Goal: Task Accomplishment & Management: Manage account settings

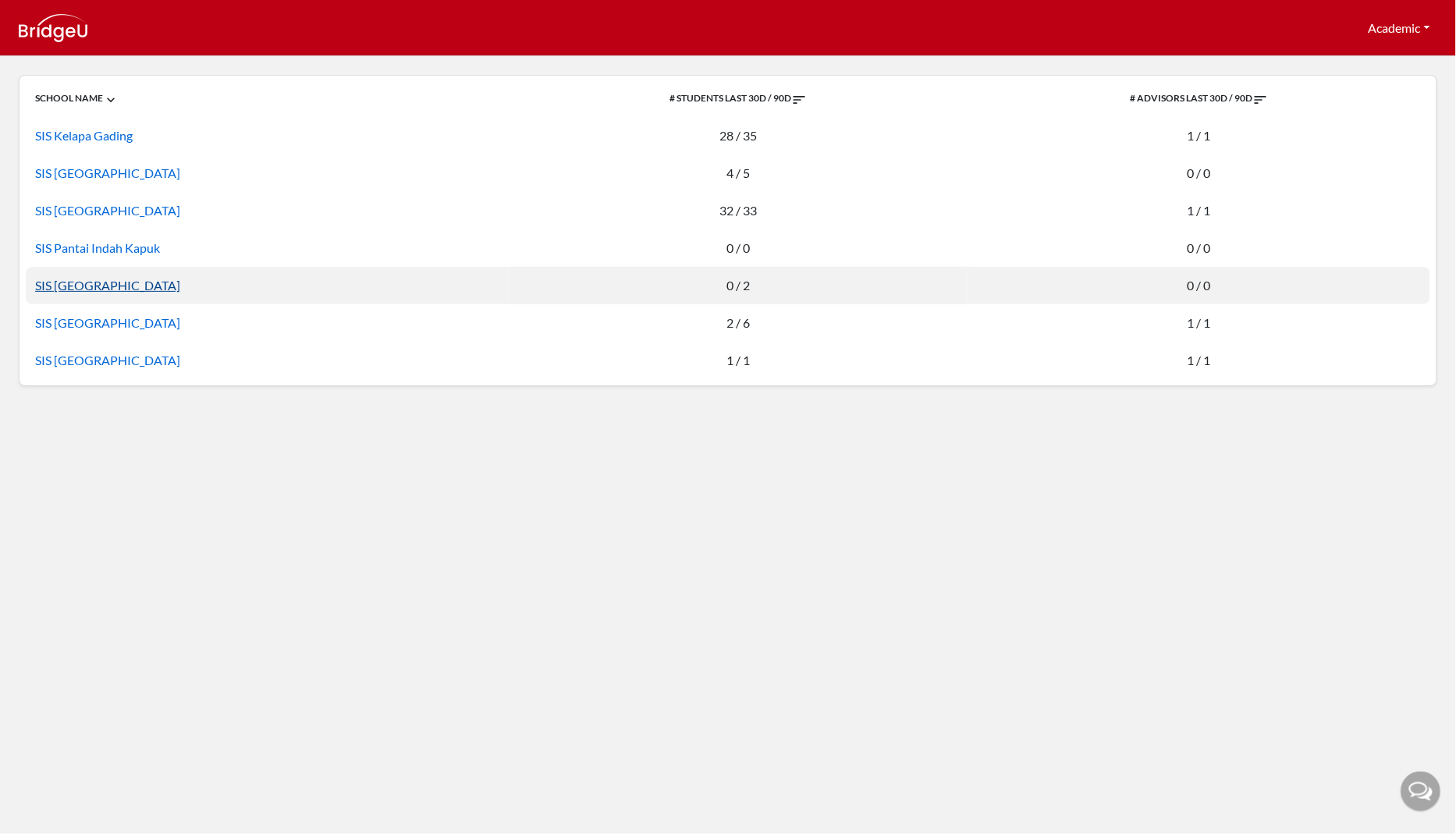
click at [74, 288] on link "SIS [GEOGRAPHIC_DATA]" at bounding box center [108, 285] width 145 height 15
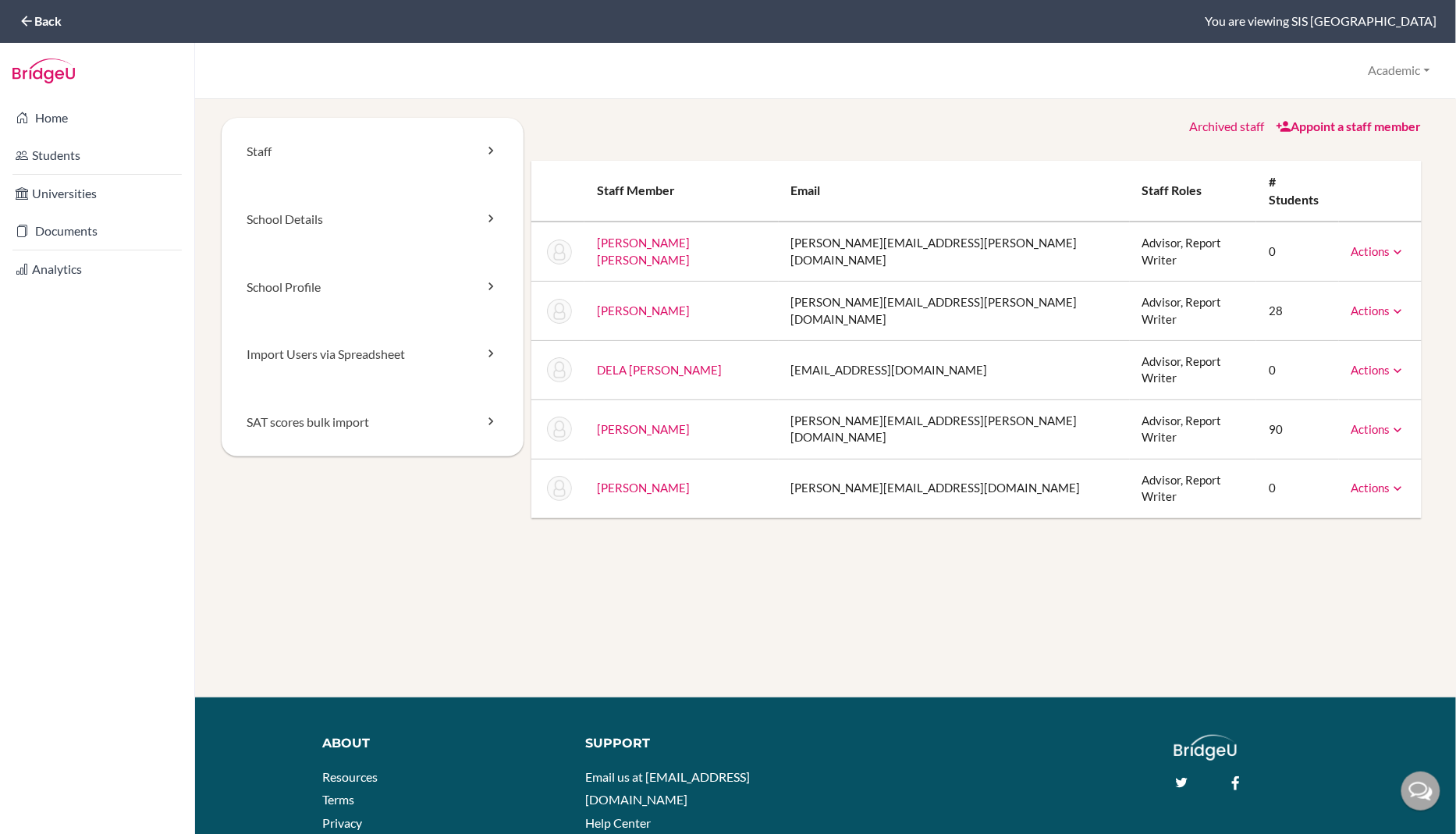
click at [1346, 125] on link "Appoint a staff member" at bounding box center [1349, 126] width 146 height 15
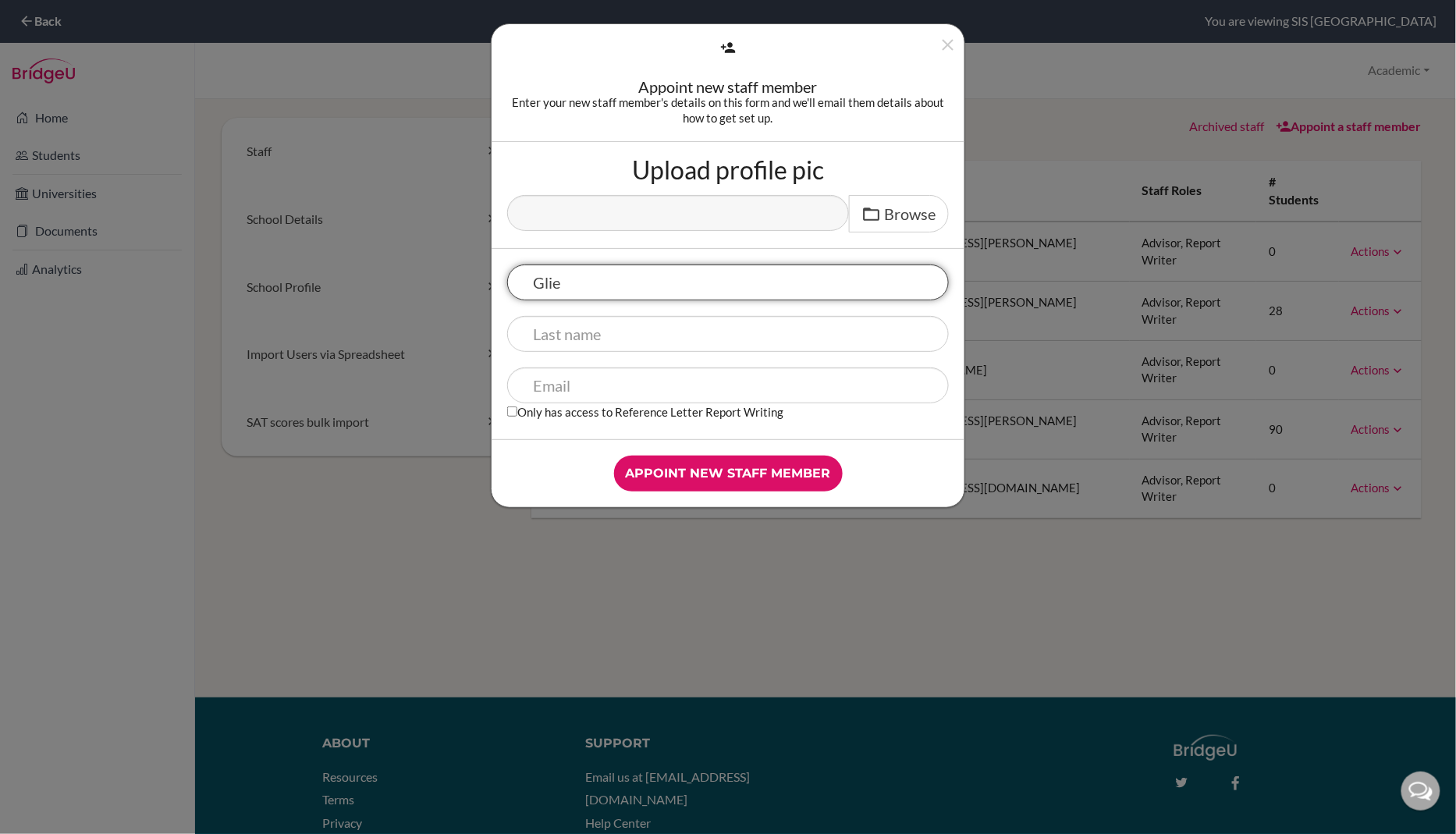
type input "Glief"
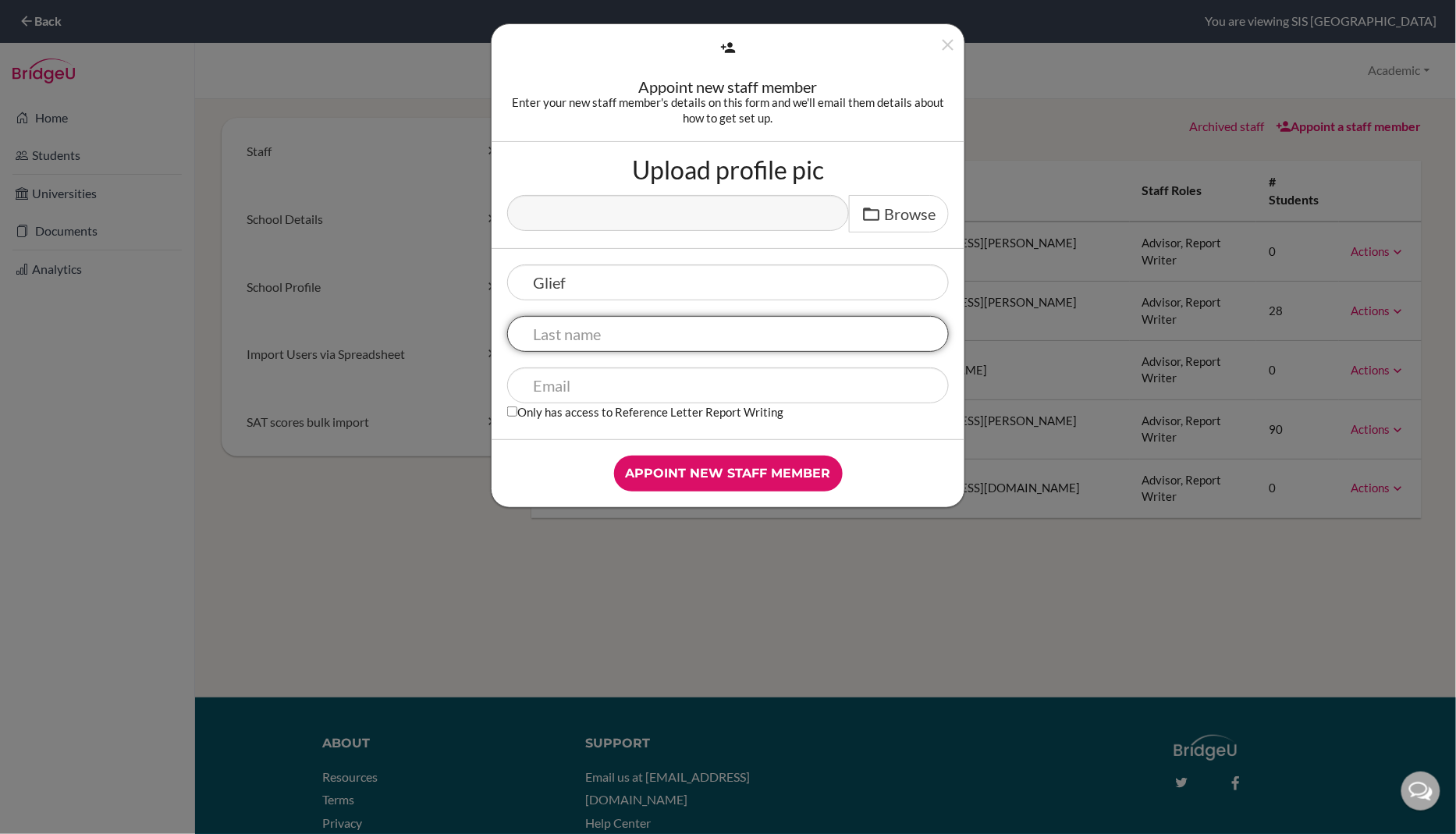
click at [583, 331] on input "text" at bounding box center [728, 333] width 441 height 36
type input "Padillo"
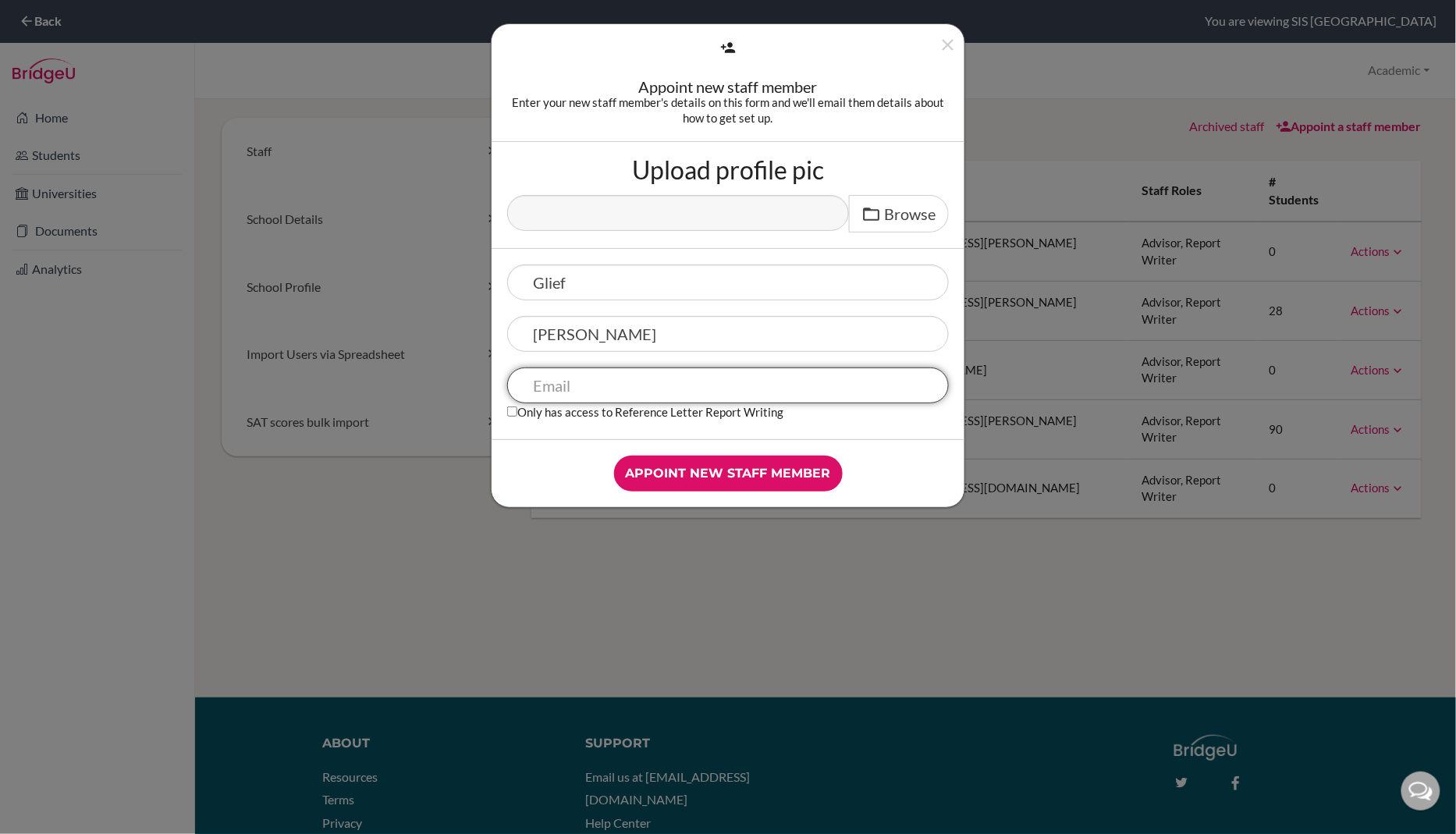
click at [547, 383] on input "text" at bounding box center [728, 385] width 441 height 36
paste input "[EMAIL_ADDRESS][DOMAIN_NAME]"
type input "[EMAIL_ADDRESS][DOMAIN_NAME]"
click at [524, 478] on div "Appoint new staff member" at bounding box center [728, 473] width 441 height 36
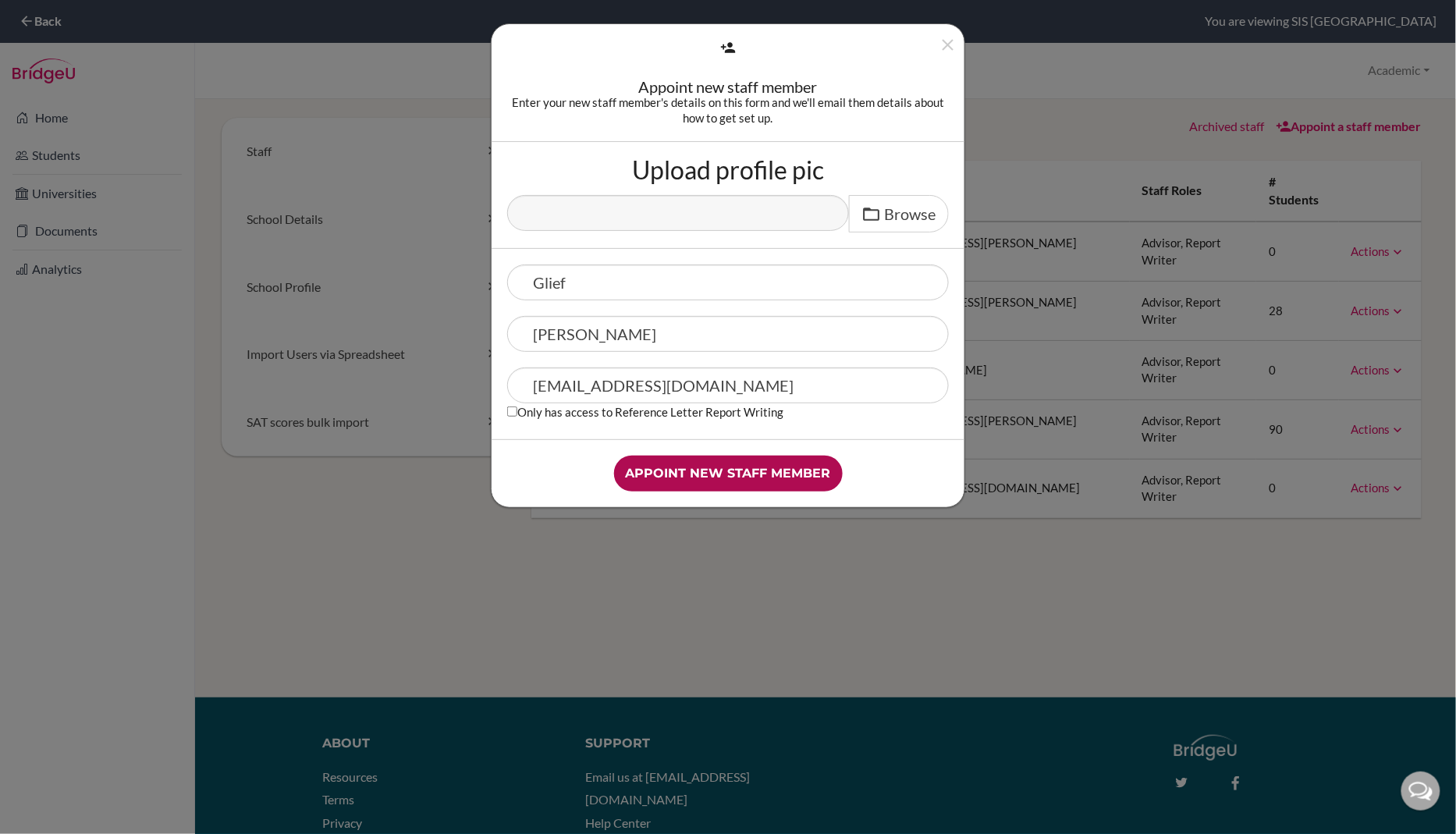
click at [730, 476] on input "Appoint new staff member" at bounding box center [729, 473] width 229 height 36
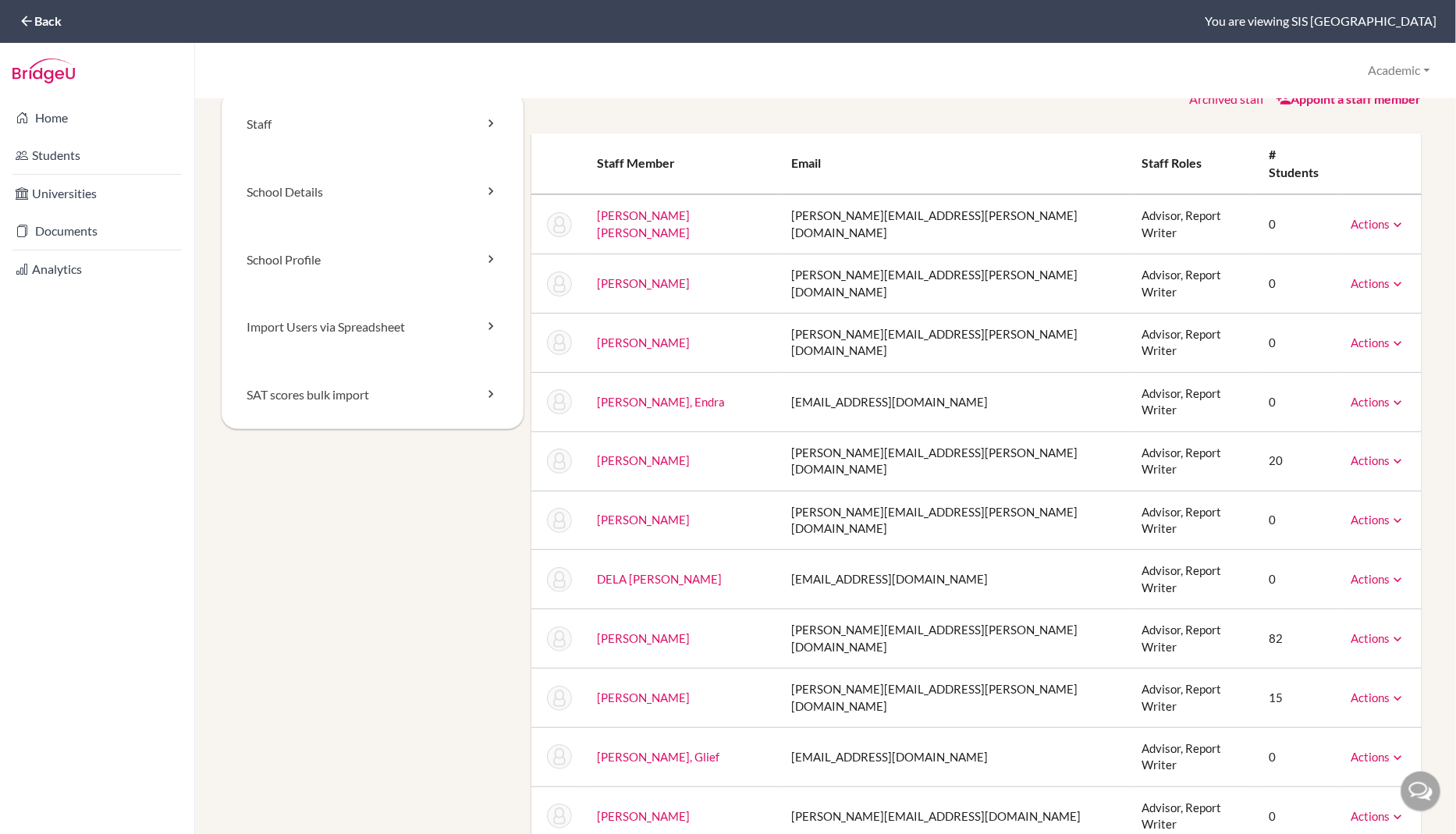
scroll to position [27, 0]
